Goal: Task Accomplishment & Management: Use online tool/utility

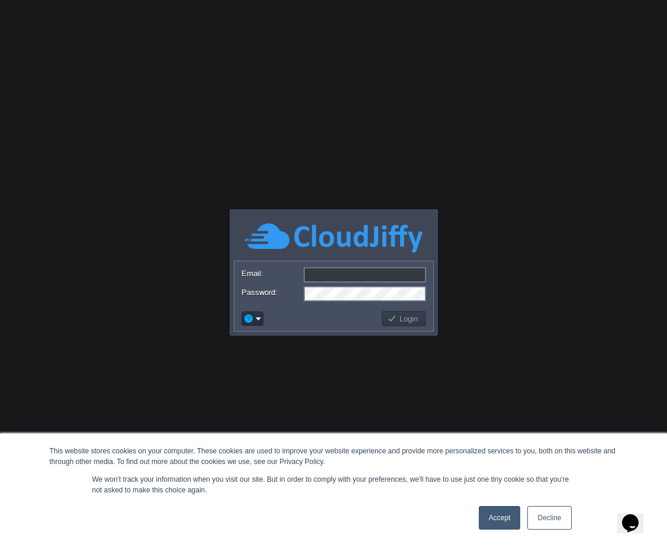
type input "[EMAIL_ADDRESS][DOMAIN_NAME]"
click at [455, 272] on body "This website stores cookies on your computer. These cookies are used to improve…" at bounding box center [333, 272] width 667 height 545
click at [403, 317] on button "Login" at bounding box center [404, 319] width 34 height 11
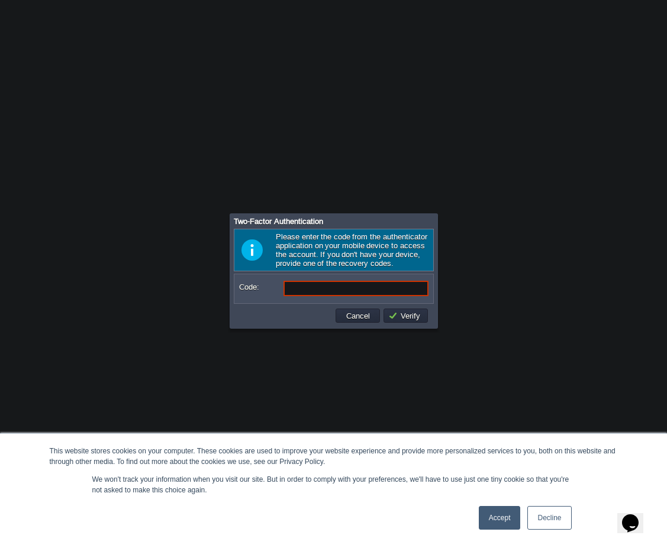
click at [611, 162] on body "This website stores cookies on your computer. These cookies are used to improve…" at bounding box center [333, 272] width 667 height 545
click at [545, 254] on body "This website stores cookies on your computer. These cookies are used to improve…" at bounding box center [333, 272] width 667 height 545
drag, startPoint x: 310, startPoint y: 287, endPoint x: 322, endPoint y: 290, distance: 12.4
click at [310, 287] on input "Code:" at bounding box center [355, 288] width 145 height 15
type input "475974"
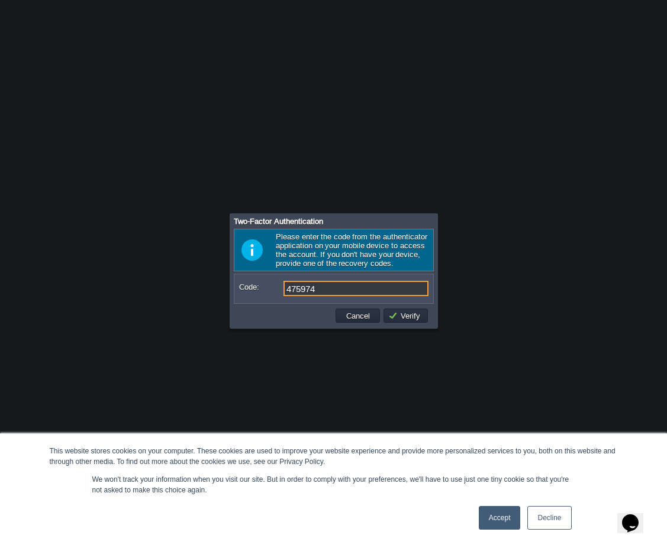
type input "475974"
click at [344, 289] on input "Code:" at bounding box center [355, 288] width 145 height 15
type input "475974"
click at [502, 521] on link "Accept" at bounding box center [500, 518] width 42 height 24
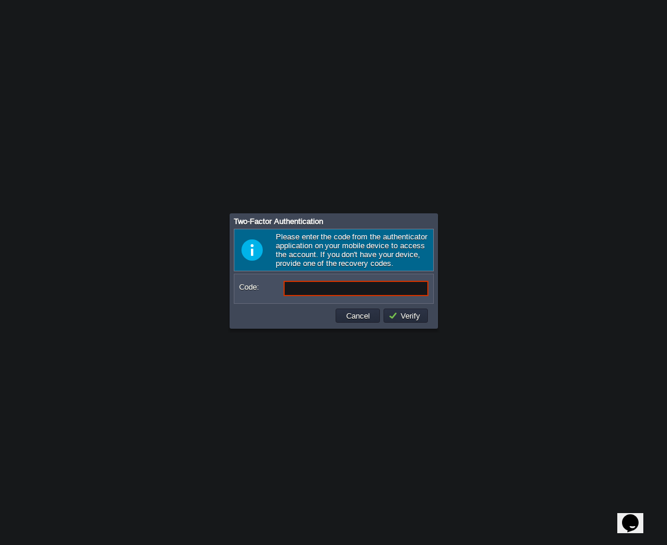
click at [324, 292] on input "Code:" at bounding box center [355, 288] width 145 height 15
click at [365, 315] on button "Cancel" at bounding box center [358, 316] width 31 height 11
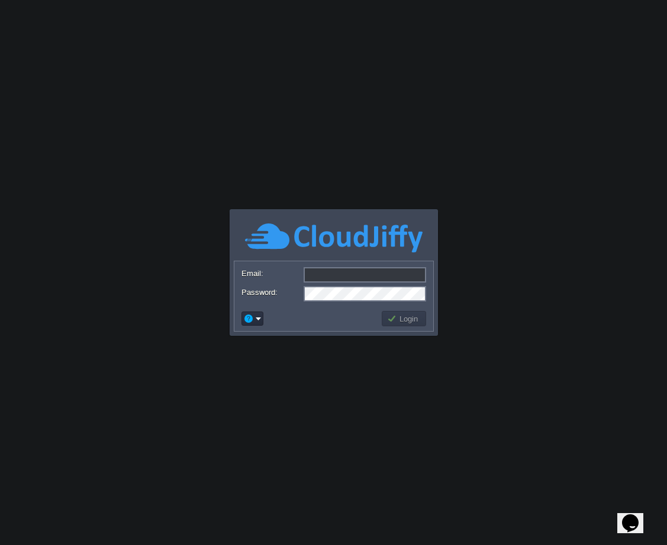
type input "[EMAIL_ADDRESS][DOMAIN_NAME]"
click at [400, 314] on button "Login" at bounding box center [404, 319] width 34 height 11
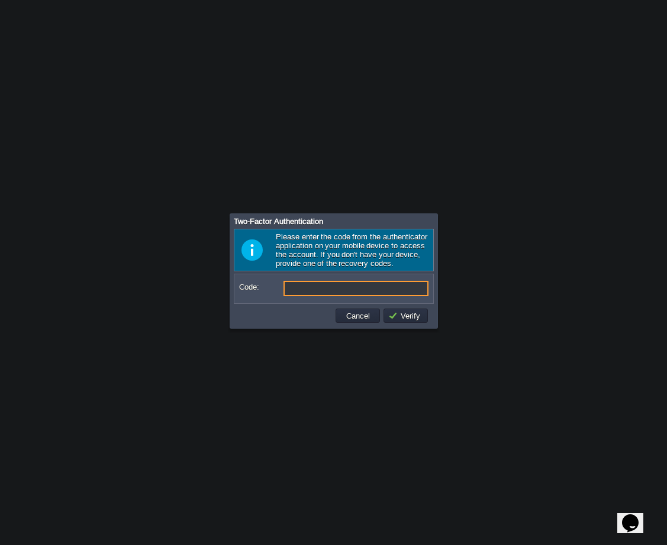
click at [308, 293] on input "Code:" at bounding box center [355, 288] width 145 height 15
type input "819004"
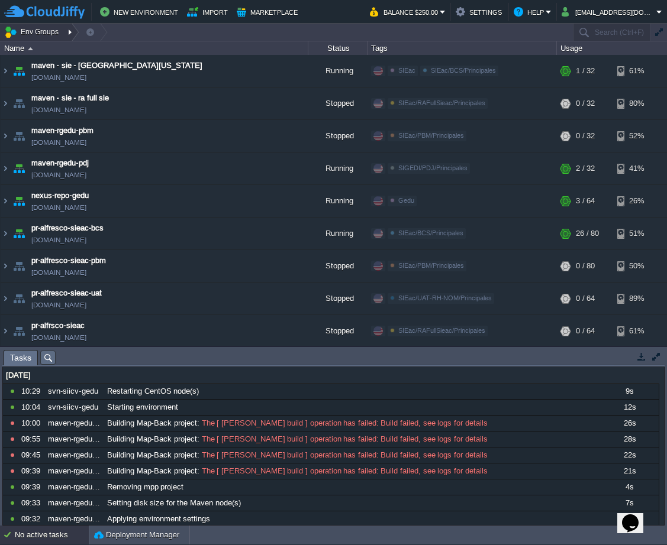
click at [71, 32] on div at bounding box center [71, 32] width 16 height 17
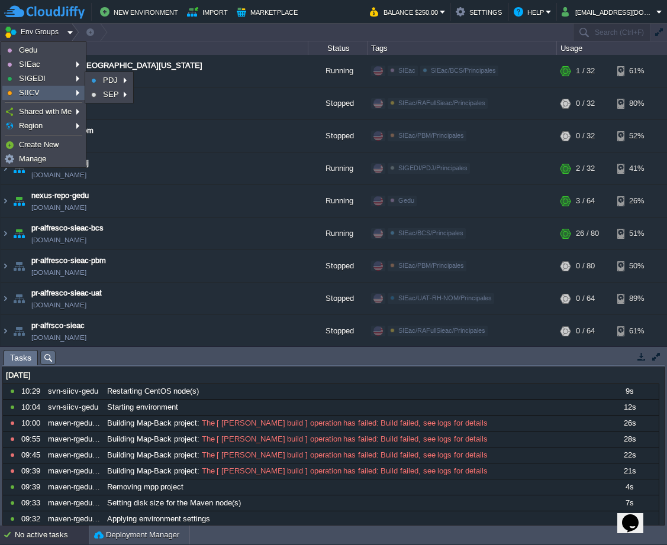
click at [52, 89] on link "SIICV" at bounding box center [43, 92] width 81 height 13
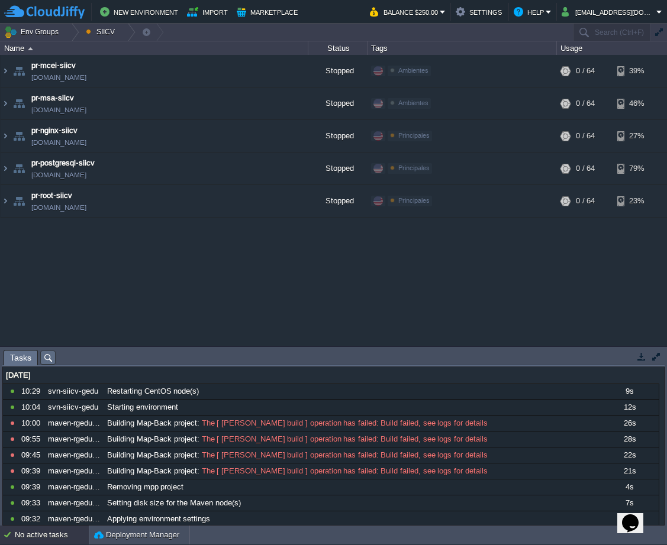
click at [576, 280] on div "maven - sie - [GEOGRAPHIC_DATA][US_STATE] [DOMAIN_NAME] Running SIEac SIEac/BCS…" at bounding box center [333, 200] width 667 height 291
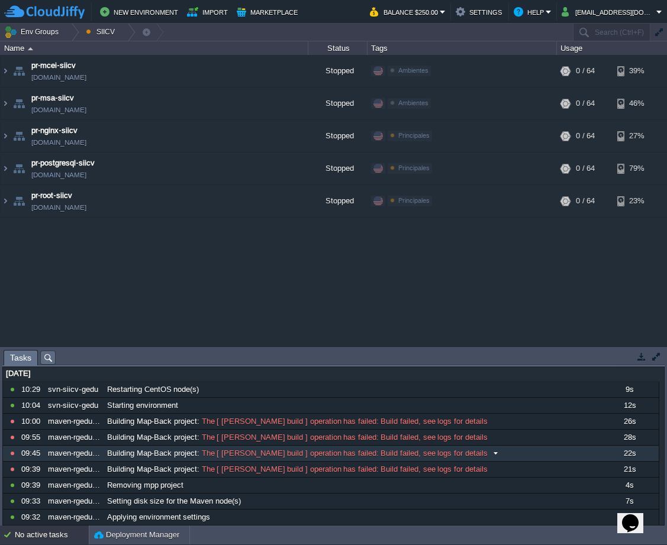
scroll to position [2, 0]
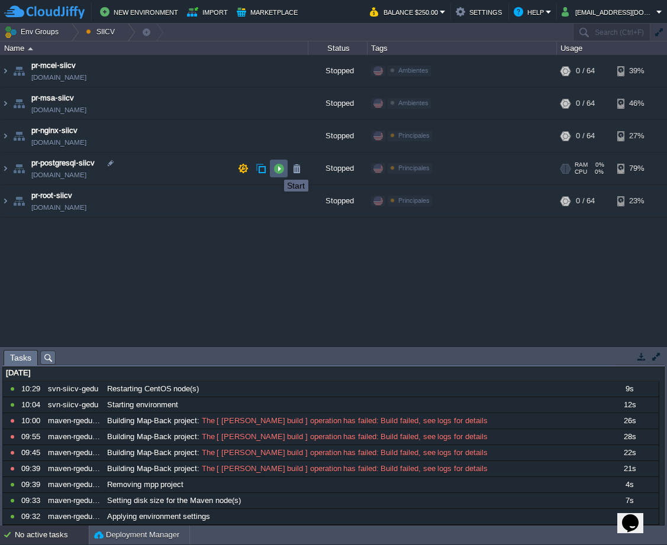
click at [275, 169] on button "button" at bounding box center [278, 168] width 11 height 11
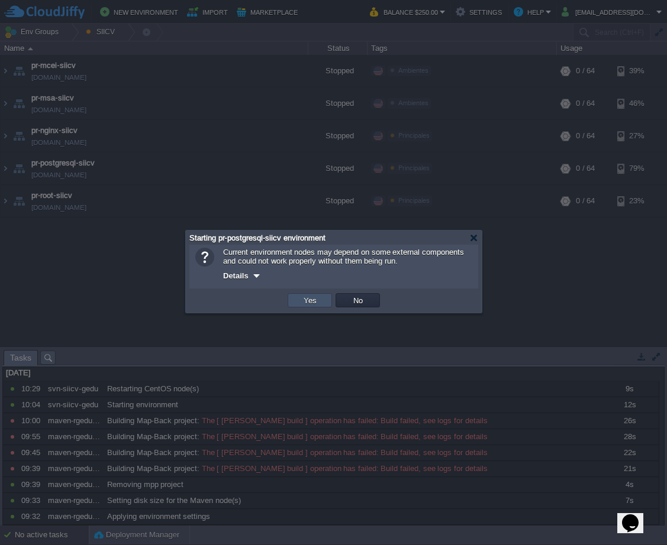
click at [302, 304] on button "Yes" at bounding box center [310, 300] width 20 height 11
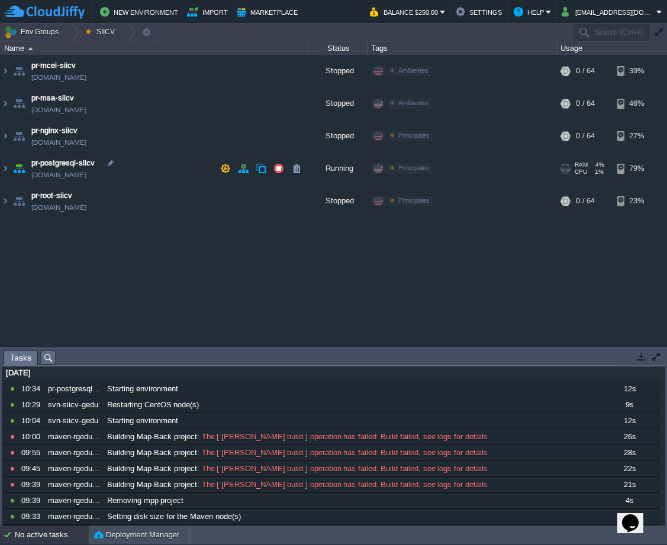
click at [159, 170] on td "pr-postgresql-siicv [DOMAIN_NAME]" at bounding box center [155, 169] width 308 height 33
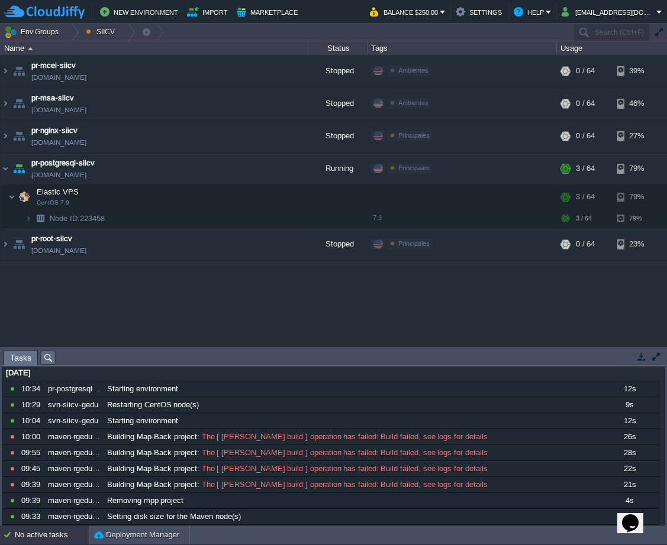
click at [604, 305] on div "maven - sie - [GEOGRAPHIC_DATA][US_STATE] [DOMAIN_NAME] Running SIEac SIEac/BCS…" at bounding box center [333, 200] width 667 height 291
click at [577, 299] on div "maven - sie - [GEOGRAPHIC_DATA][US_STATE] [DOMAIN_NAME] Running SIEac SIEac/BCS…" at bounding box center [333, 200] width 667 height 291
